Goal: Task Accomplishment & Management: Manage account settings

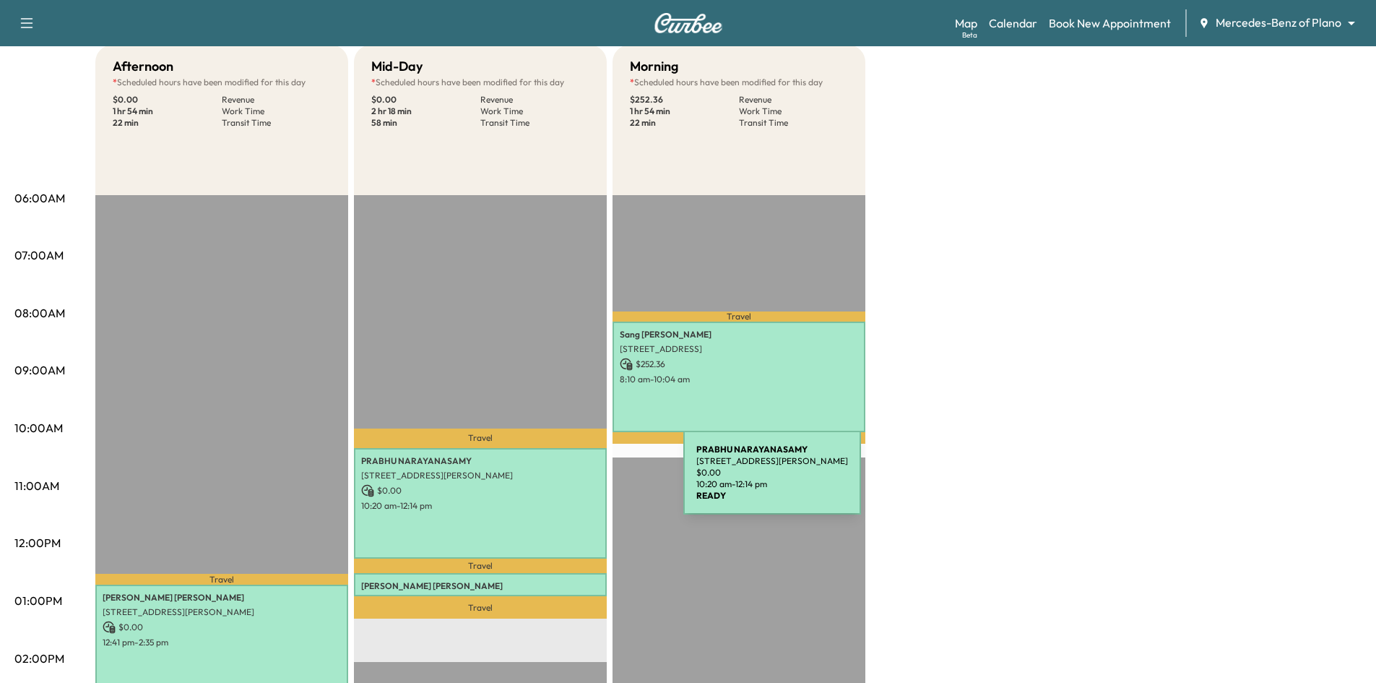
scroll to position [144, 0]
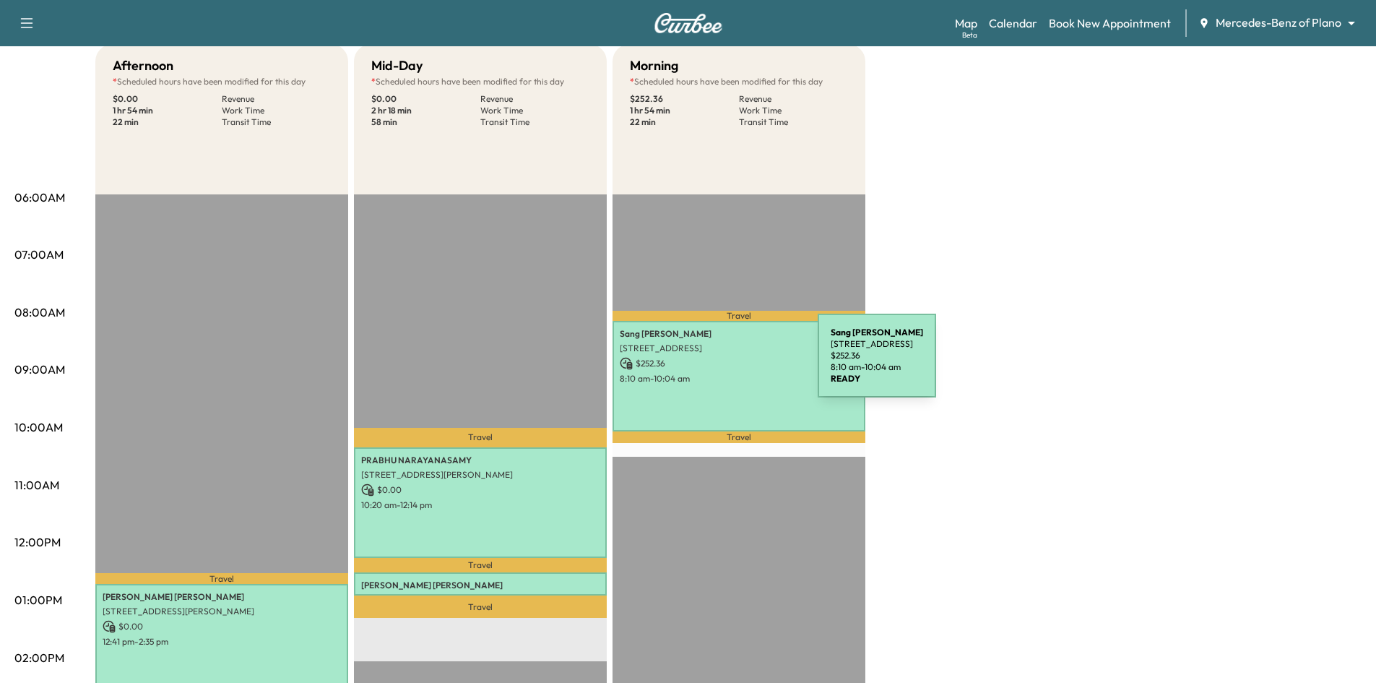
click at [709, 364] on p "$ 252.36" at bounding box center [739, 363] width 238 height 13
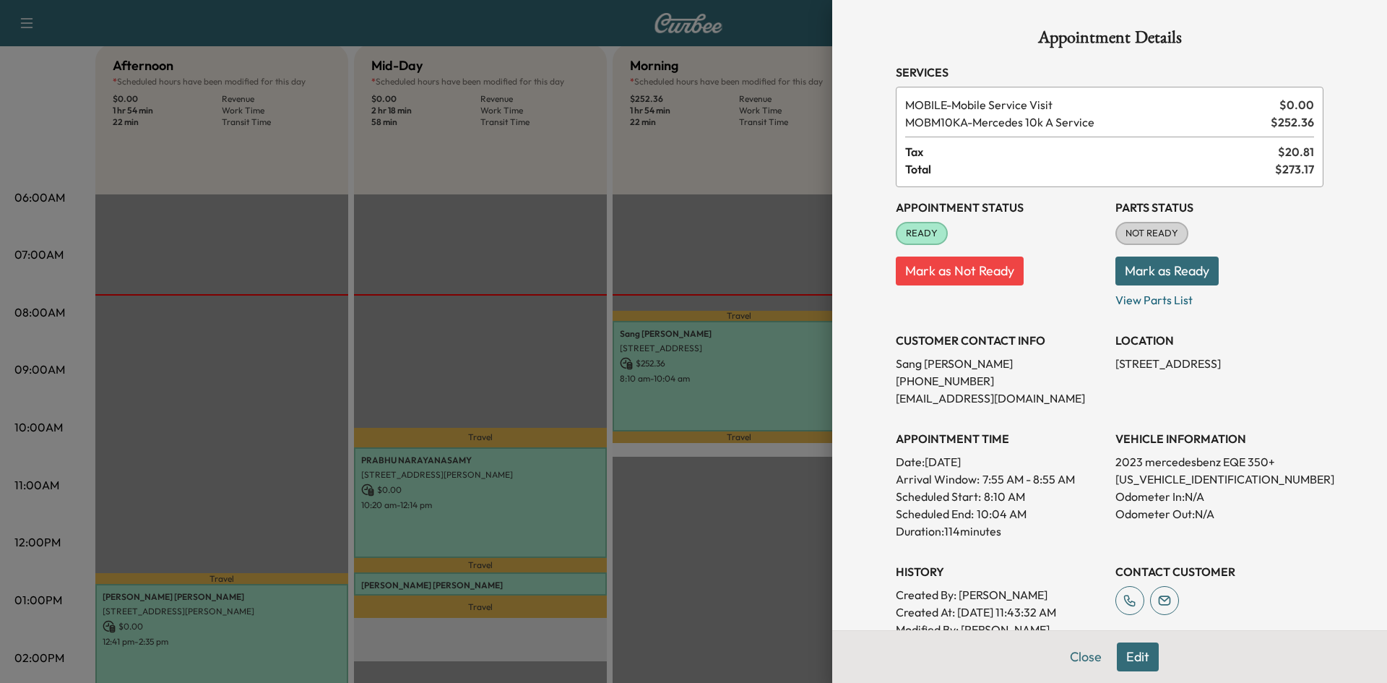
click at [557, 470] on div at bounding box center [693, 341] width 1387 height 683
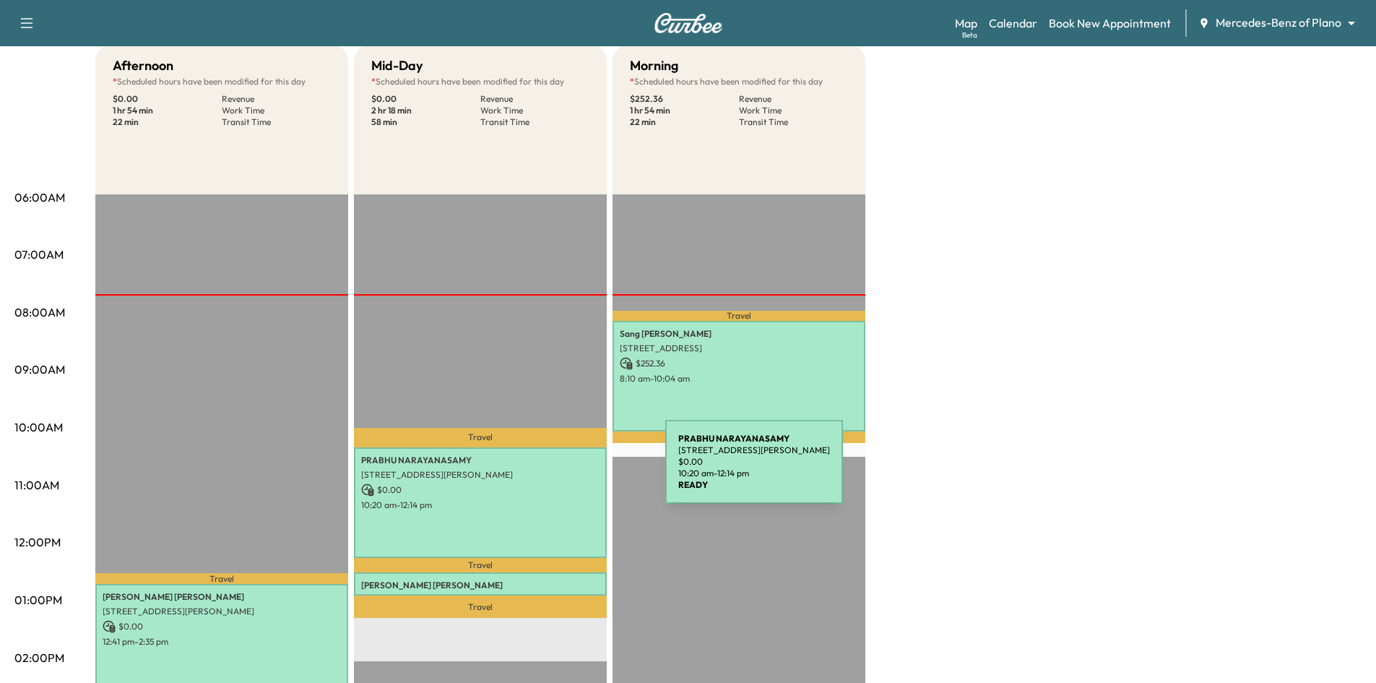
click at [557, 470] on p "12994 PLATT DRIVE, Frisco, TX 75035, US" at bounding box center [480, 475] width 238 height 12
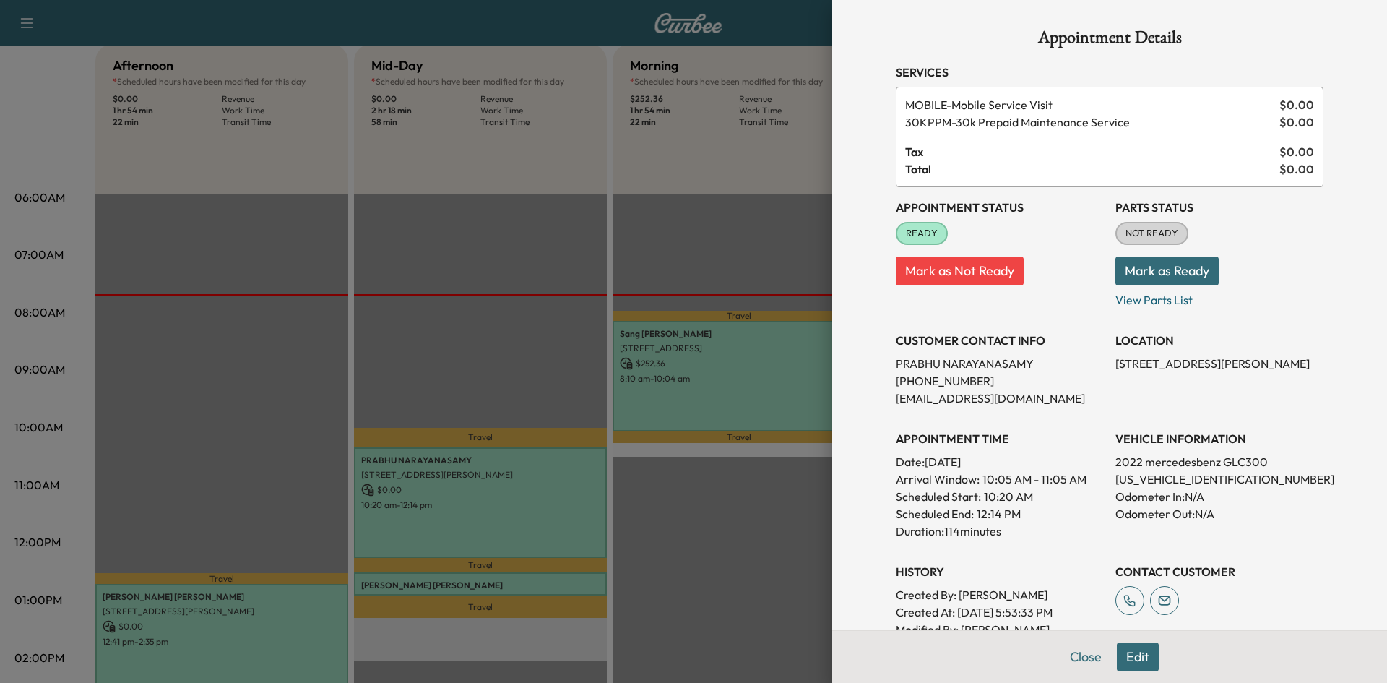
click at [289, 620] on div at bounding box center [693, 341] width 1387 height 683
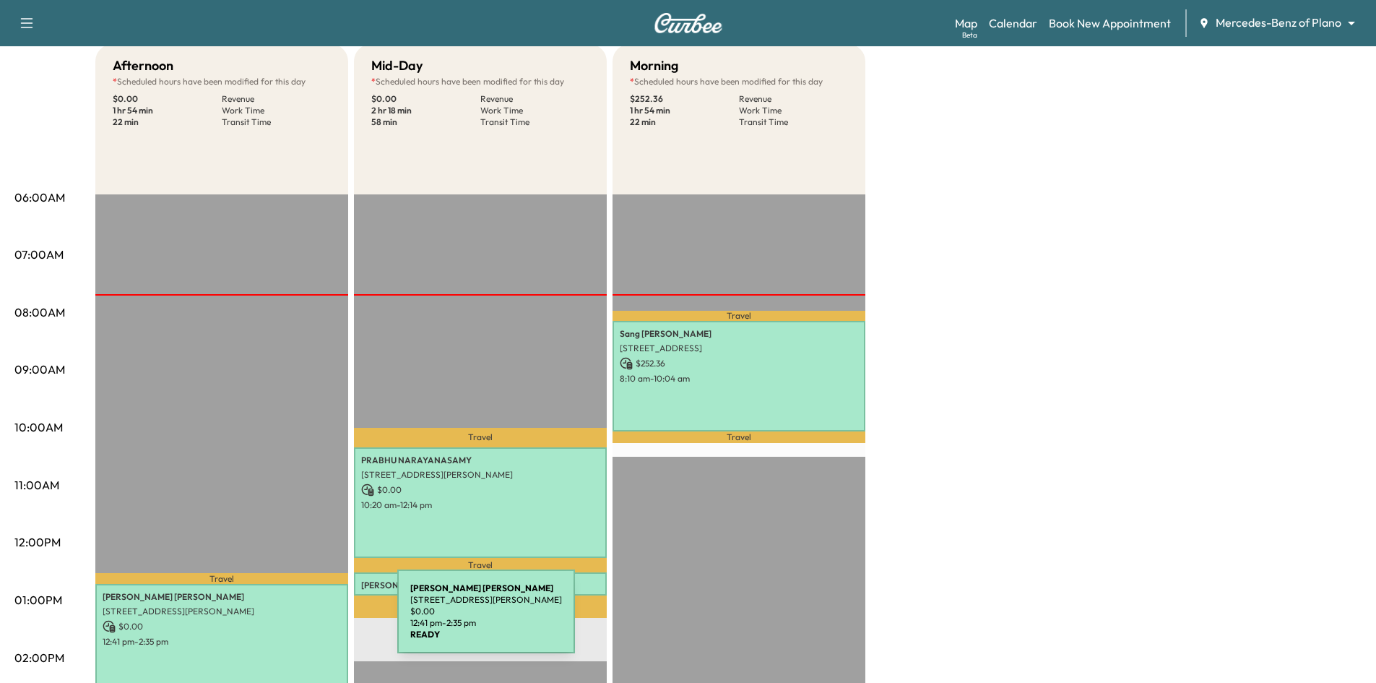
click at [289, 620] on p "$ 0.00" at bounding box center [222, 626] width 238 height 13
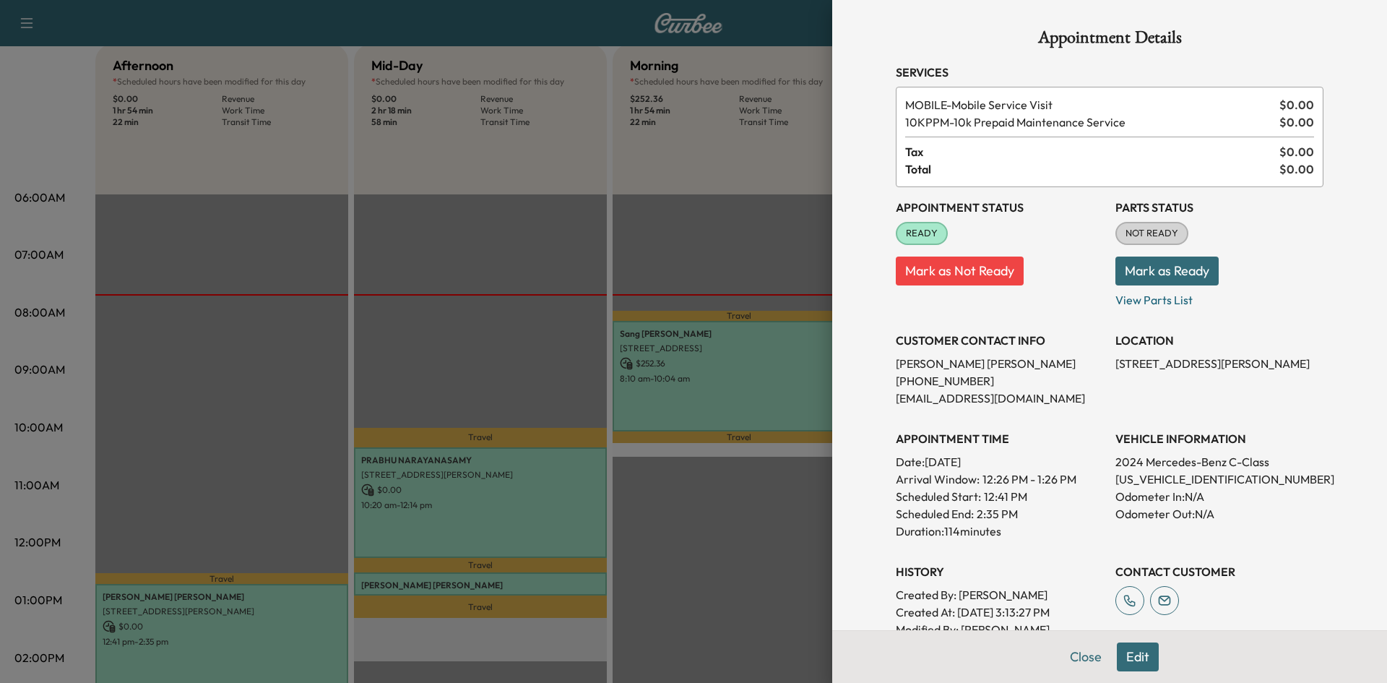
click at [490, 511] on div at bounding box center [693, 341] width 1387 height 683
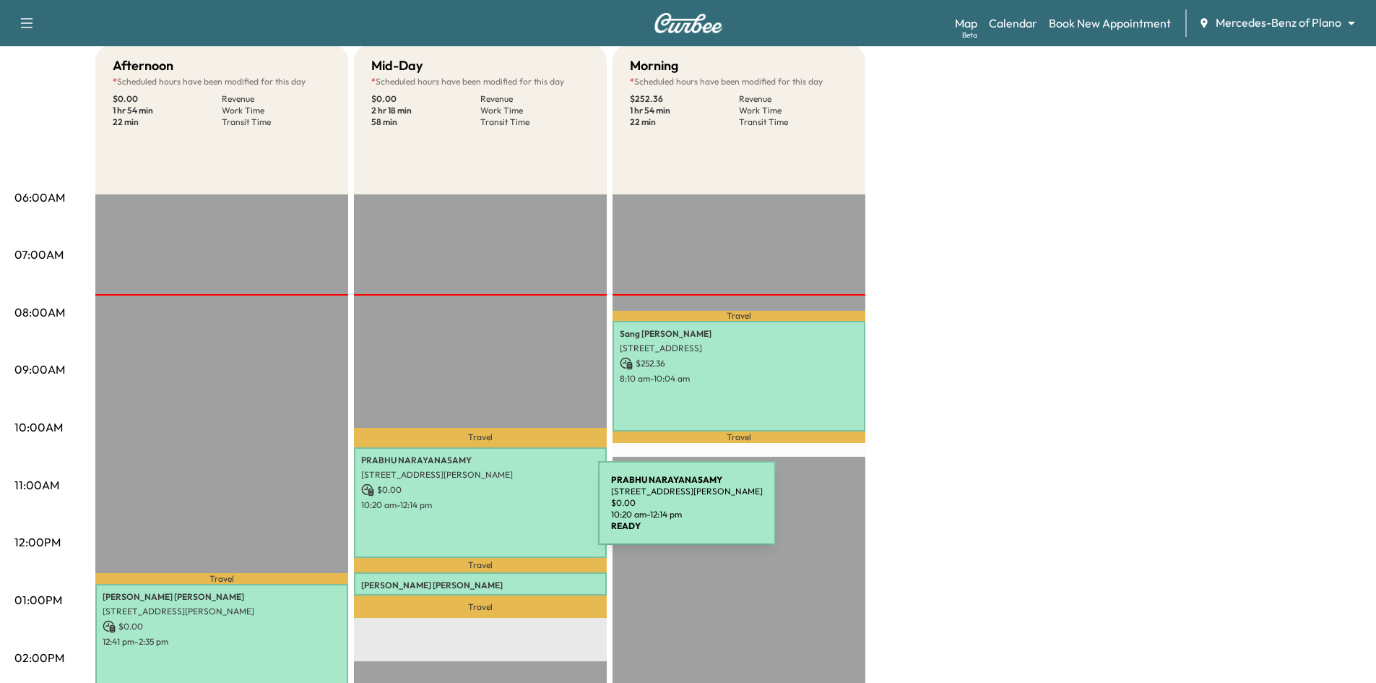
click at [490, 511] on div "PRABHU NARAYANASAMY 12994 PLATT DRIVE, Frisco, TX 75035, US $ 0.00 10:20 am - 1…" at bounding box center [480, 502] width 253 height 111
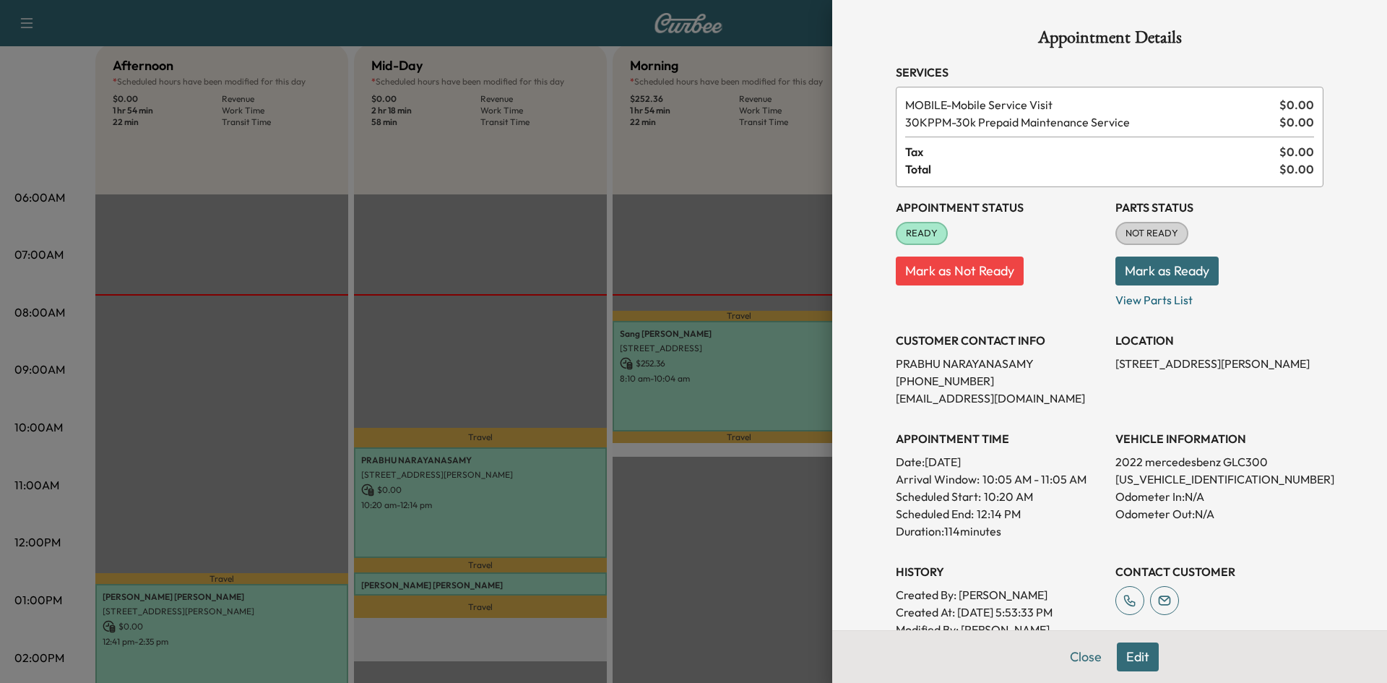
click at [543, 260] on div at bounding box center [693, 341] width 1387 height 683
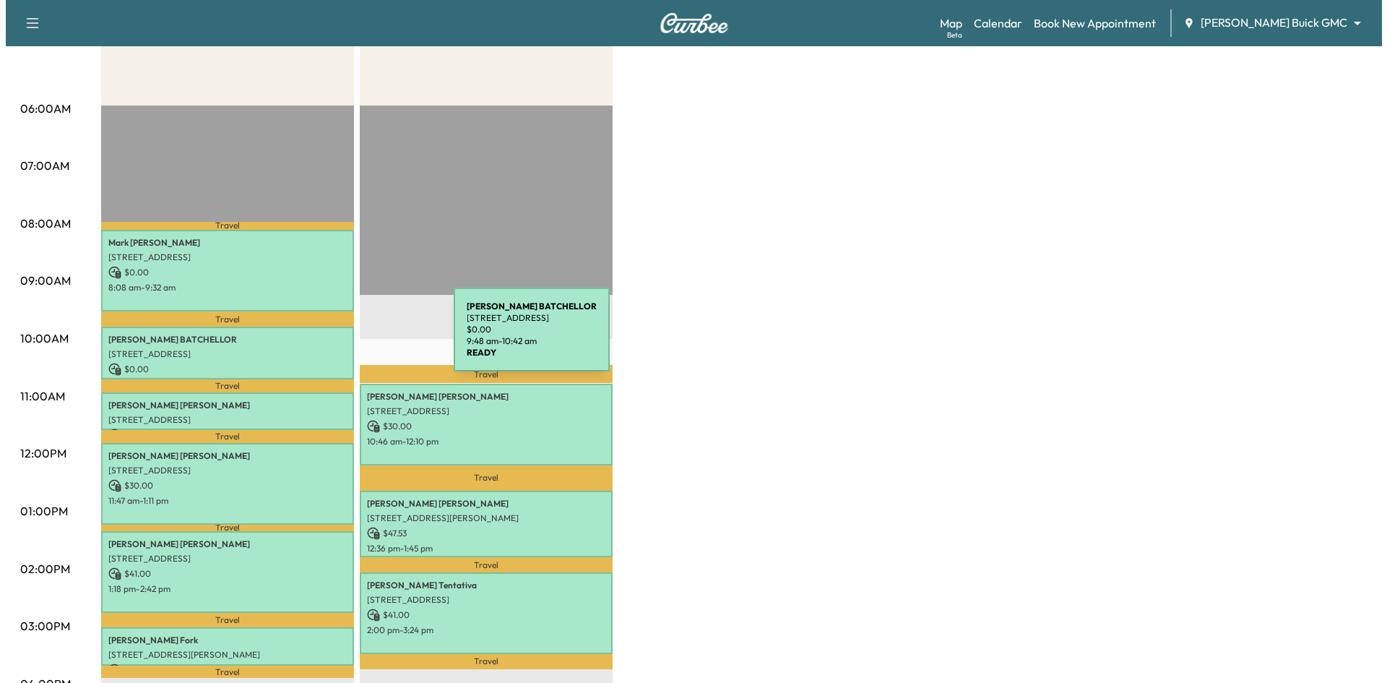
scroll to position [289, 0]
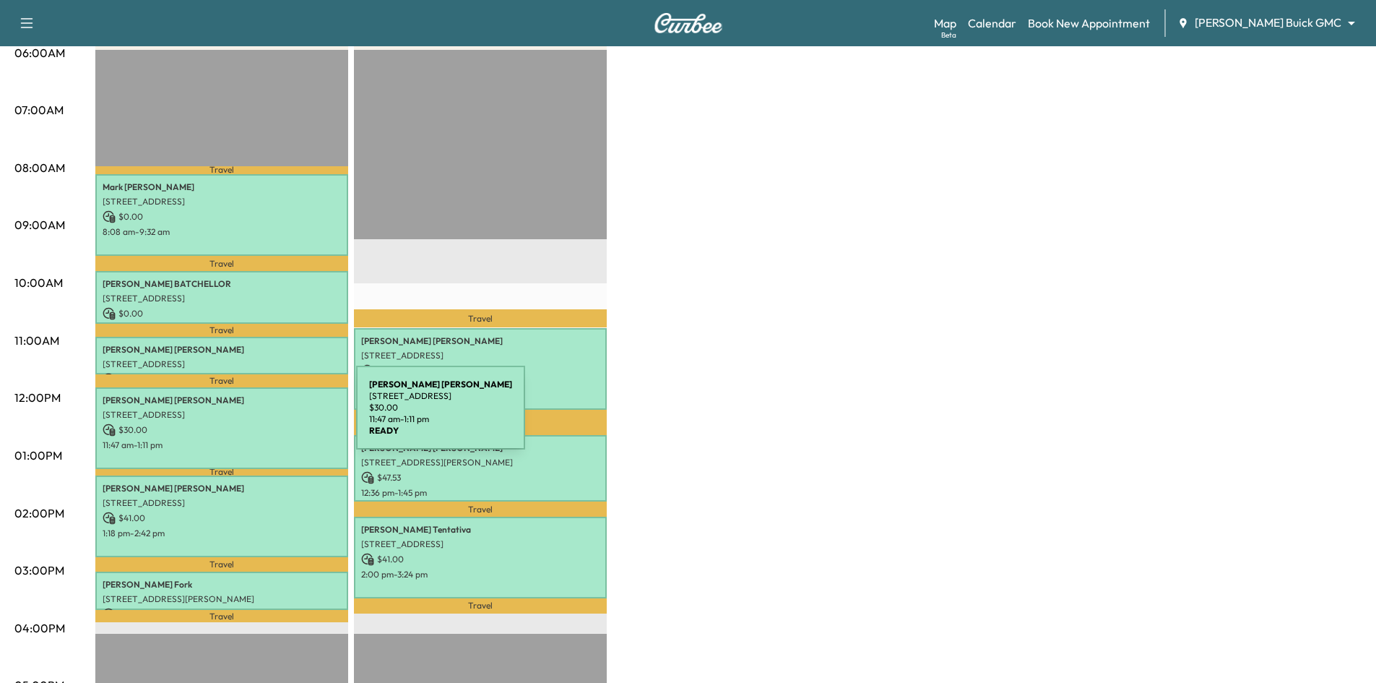
click at [248, 416] on p "[STREET_ADDRESS]" at bounding box center [222, 415] width 238 height 12
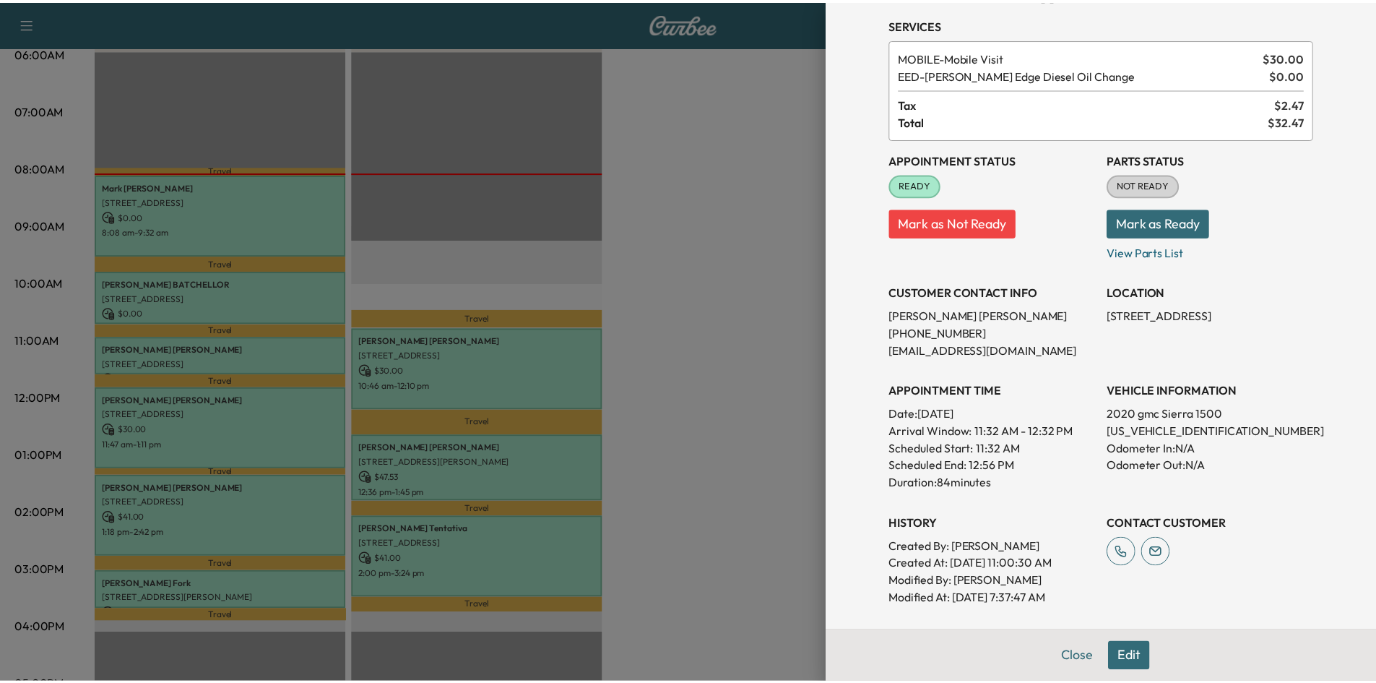
scroll to position [72, 0]
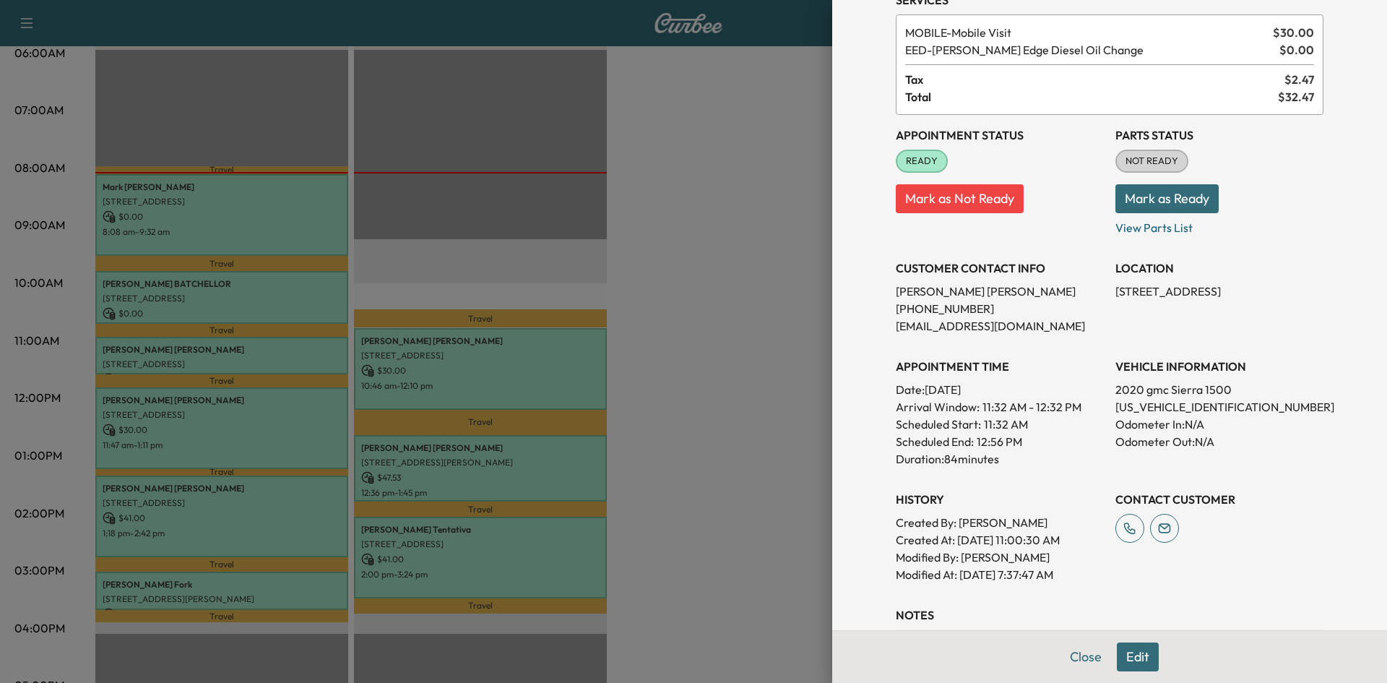
click at [657, 149] on div at bounding box center [693, 341] width 1387 height 683
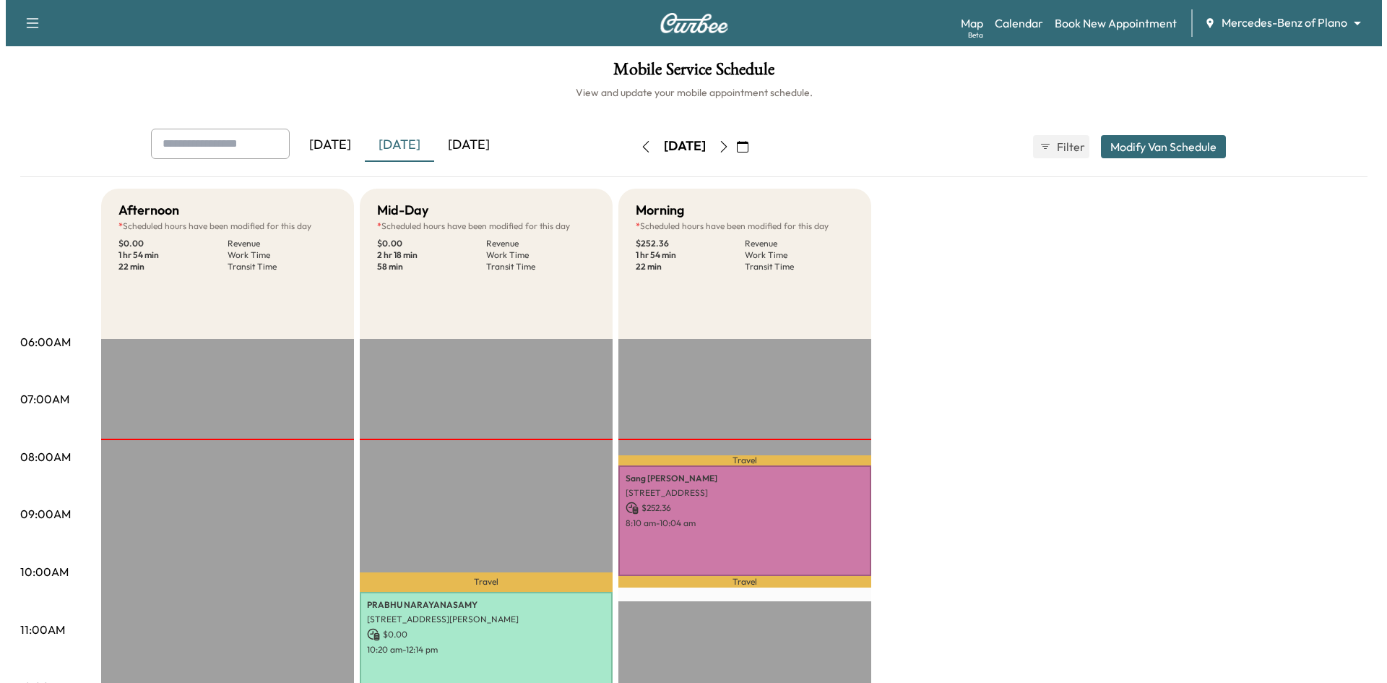
scroll to position [144, 0]
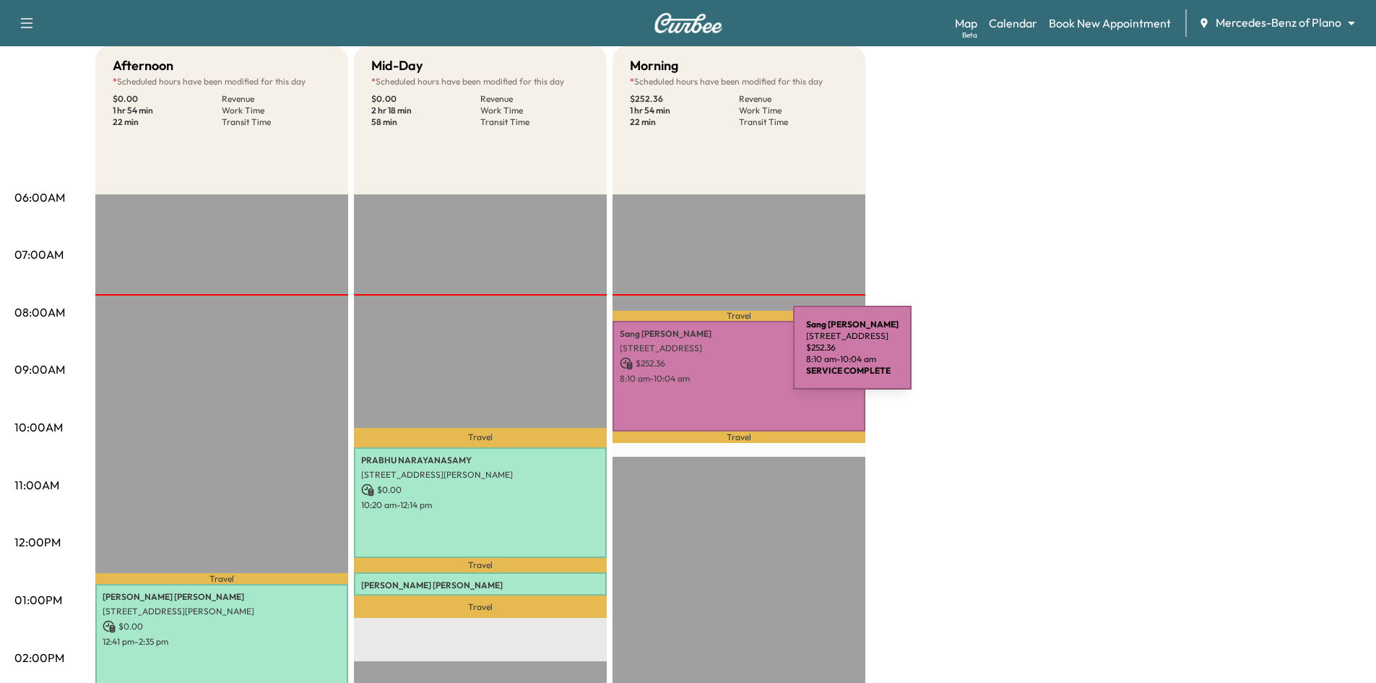
click at [685, 357] on p "$ 252.36" at bounding box center [739, 363] width 238 height 13
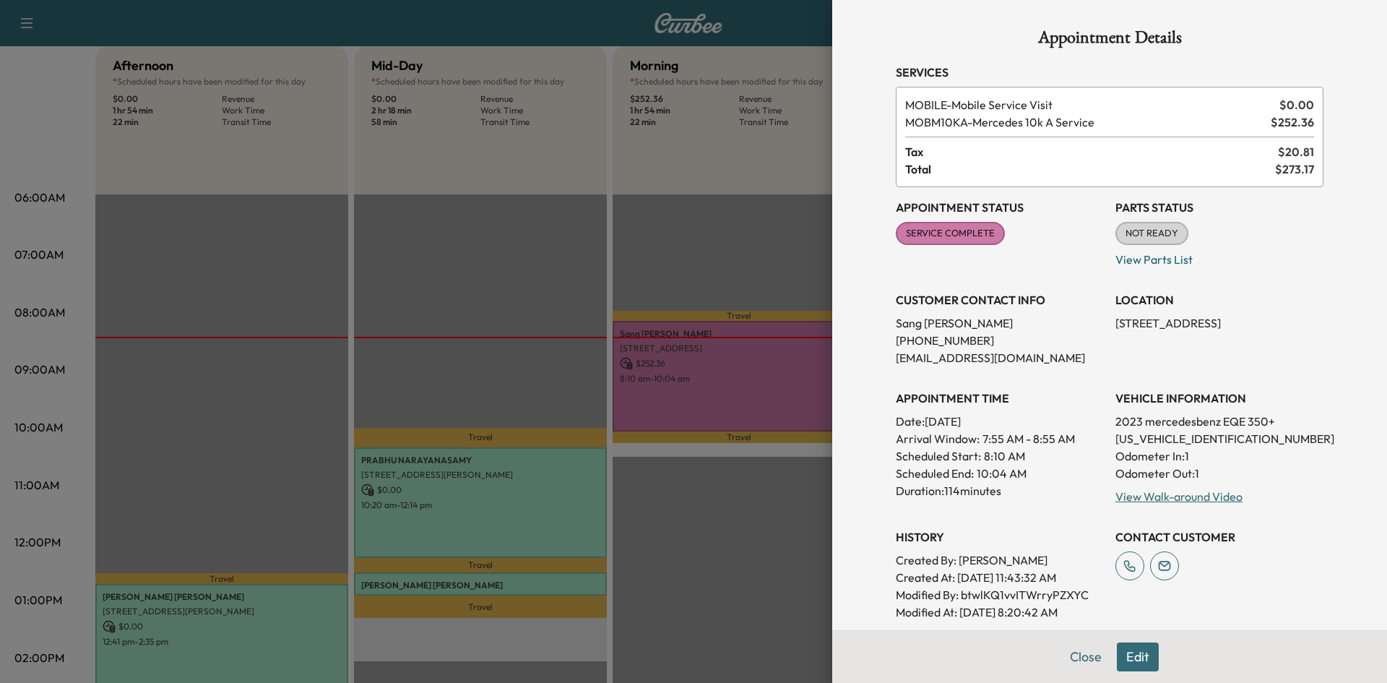
click at [692, 262] on div at bounding box center [693, 341] width 1387 height 683
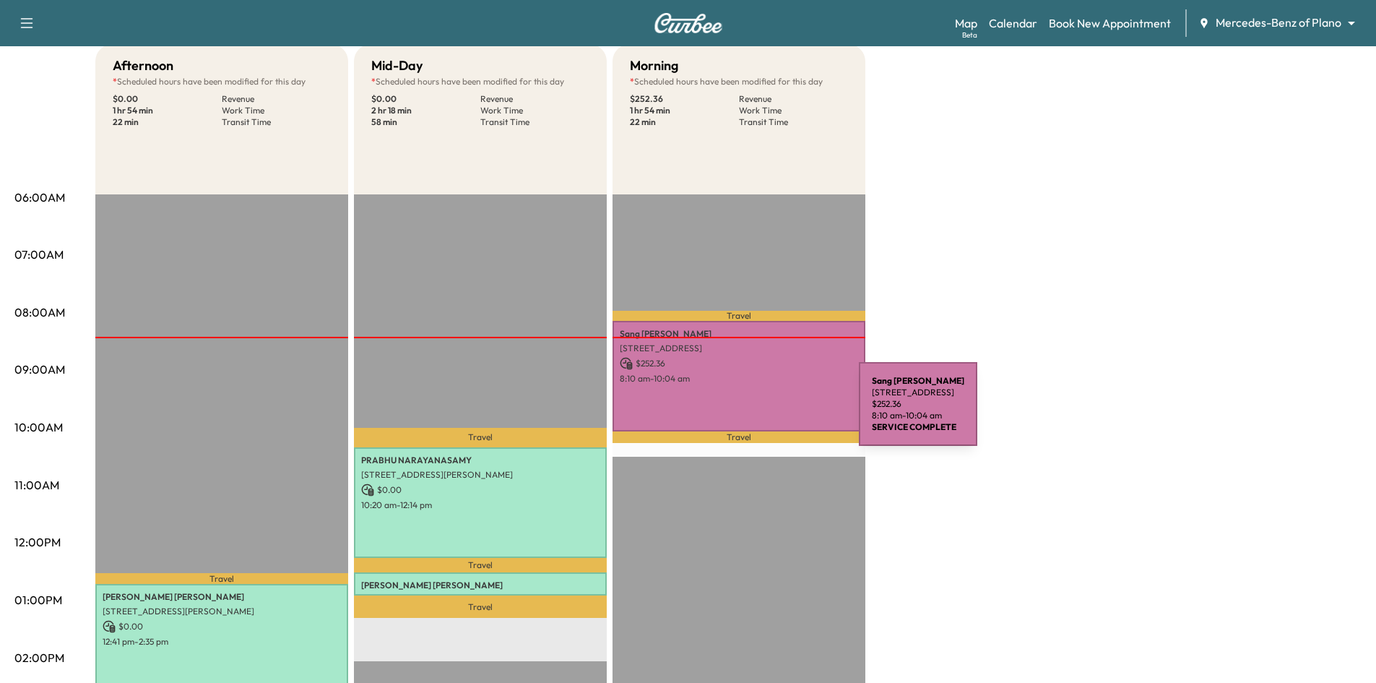
click at [748, 405] on div "[PERSON_NAME] [STREET_ADDRESS] $ 252.36 8:10 am - 10:04 am" at bounding box center [739, 376] width 253 height 111
